Goal: Information Seeking & Learning: Learn about a topic

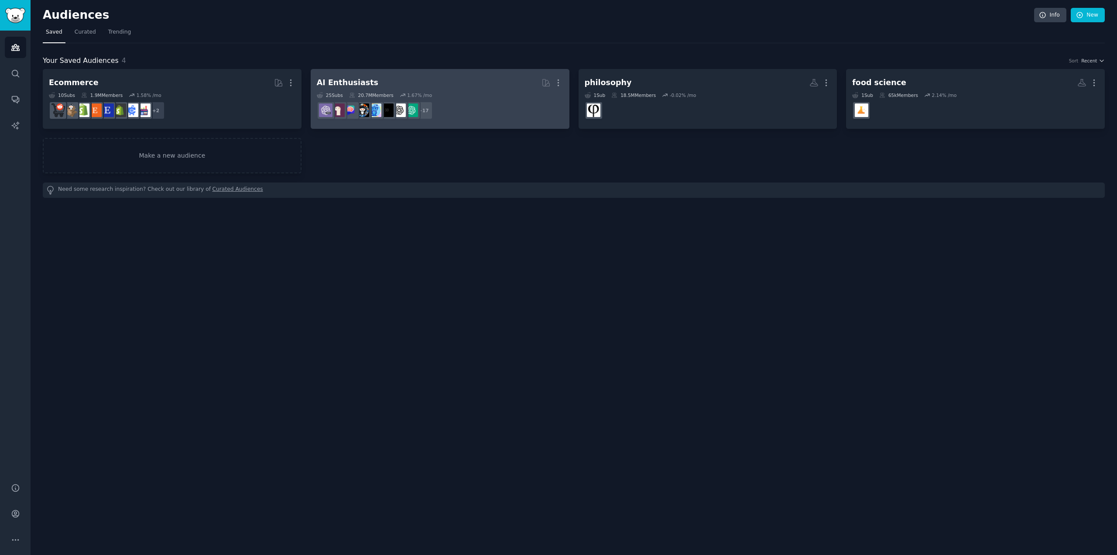
click at [488, 84] on h2 "AI Enthusiasts More" at bounding box center [440, 82] width 247 height 15
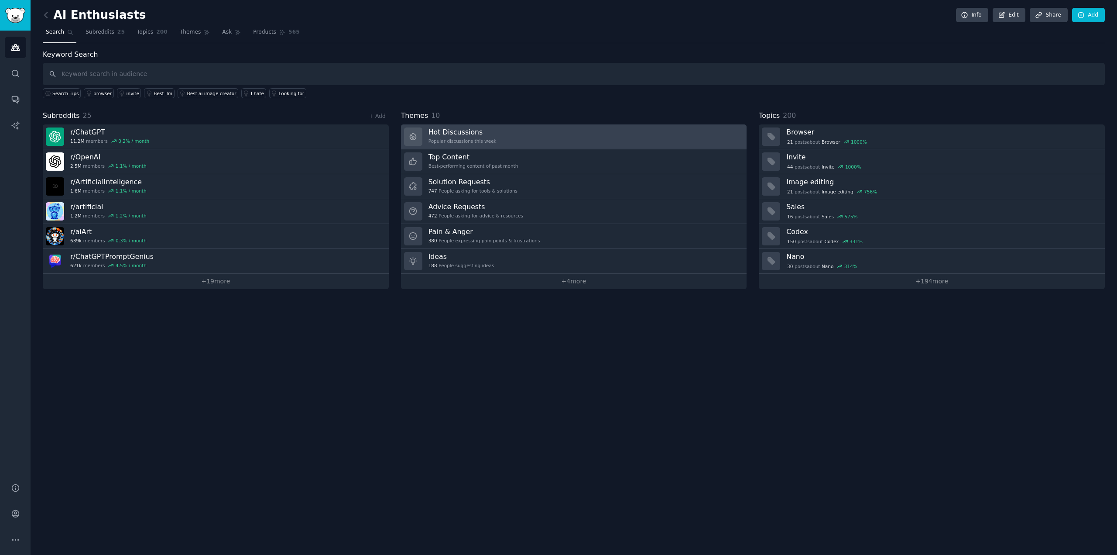
click at [515, 138] on link "Hot Discussions Popular discussions this week" at bounding box center [574, 136] width 346 height 25
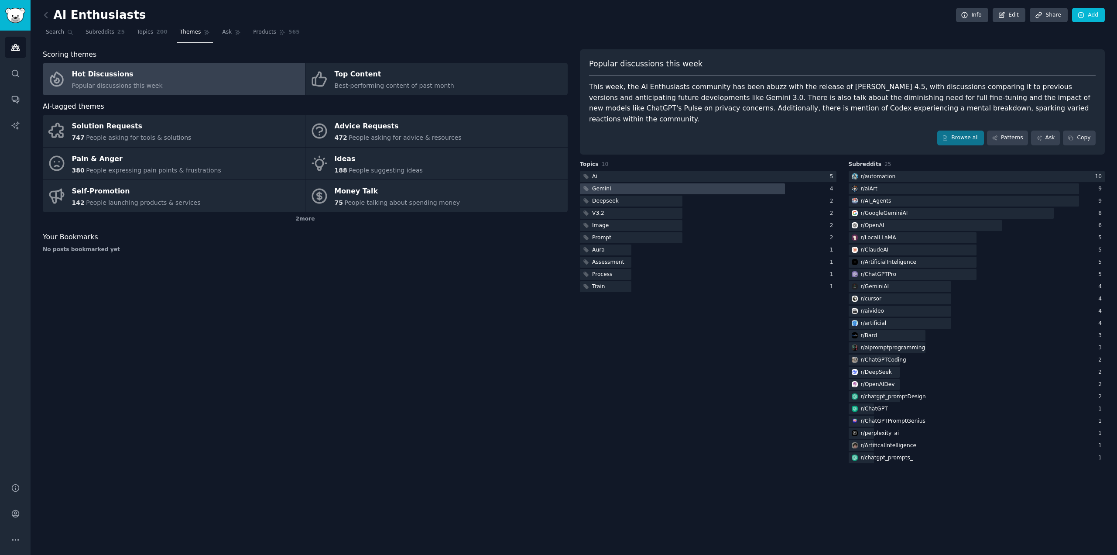
click at [677, 183] on div at bounding box center [682, 188] width 205 height 11
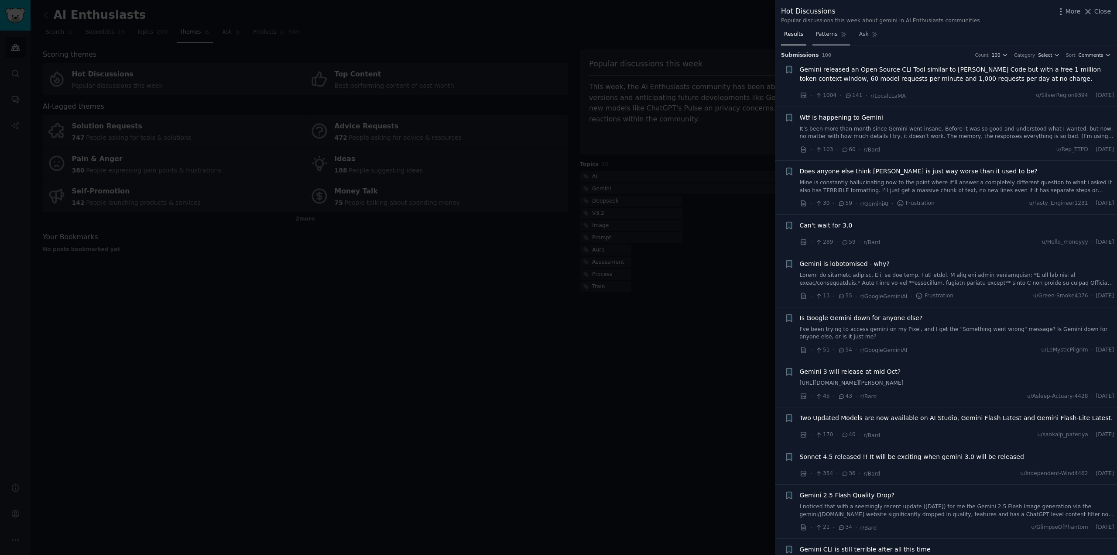
click at [821, 32] on span "Patterns" at bounding box center [827, 35] width 22 height 8
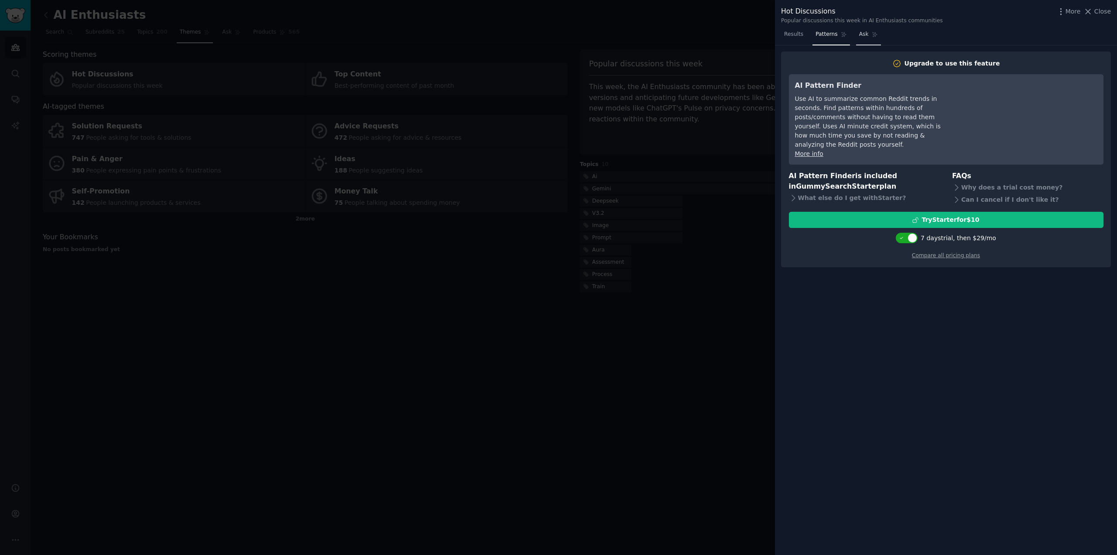
click at [859, 28] on link "Ask" at bounding box center [868, 36] width 25 height 18
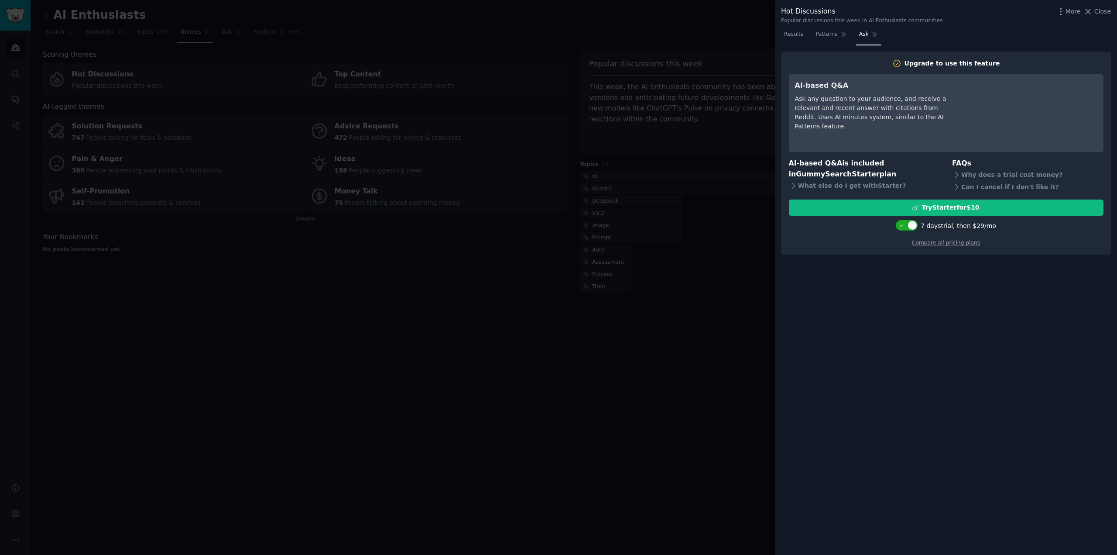
click at [727, 198] on div at bounding box center [558, 277] width 1117 height 555
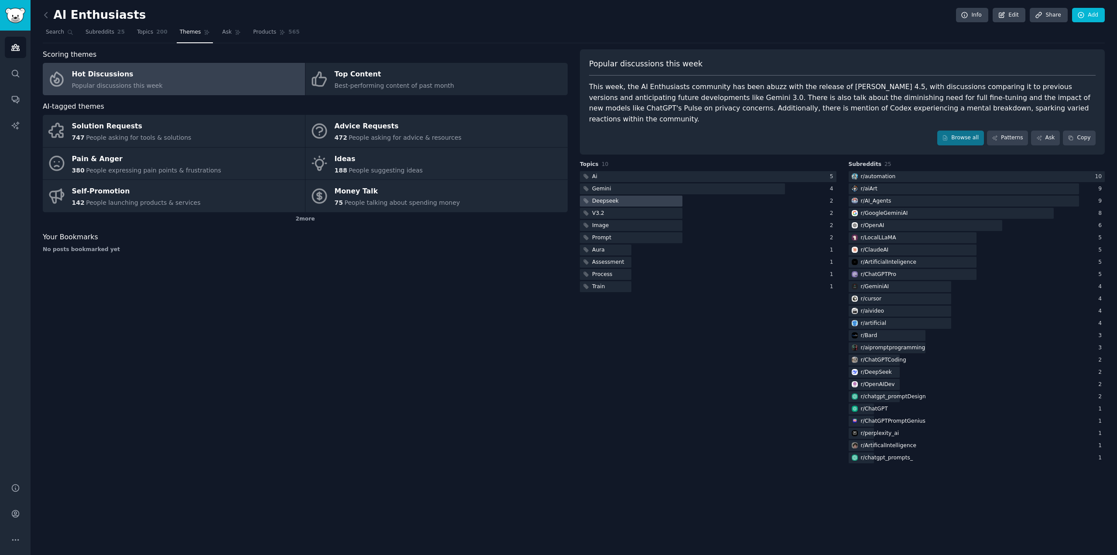
click at [632, 196] on div at bounding box center [631, 201] width 103 height 11
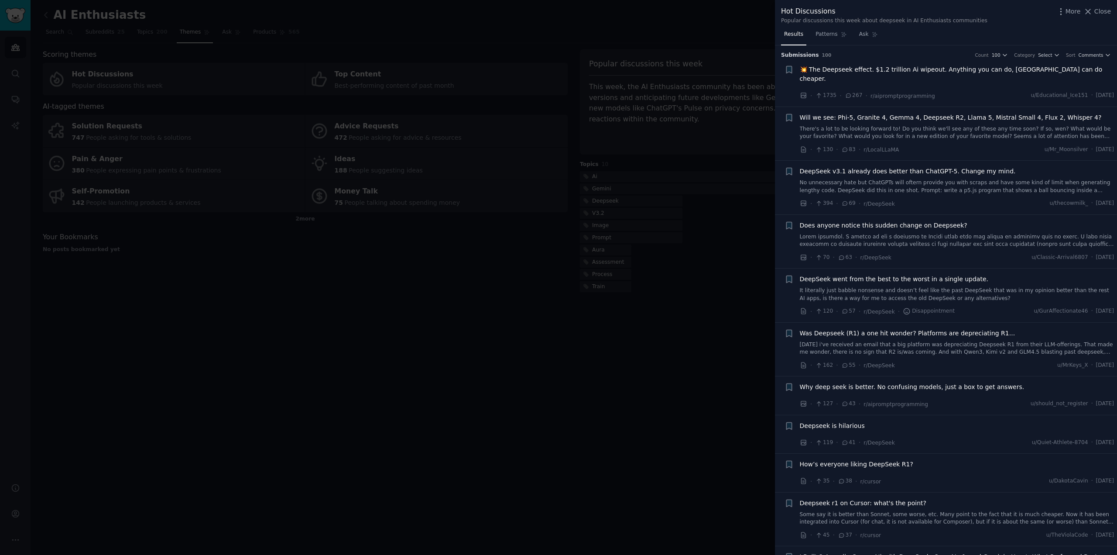
click at [486, 383] on div at bounding box center [558, 277] width 1117 height 555
